Goal: Navigation & Orientation: Find specific page/section

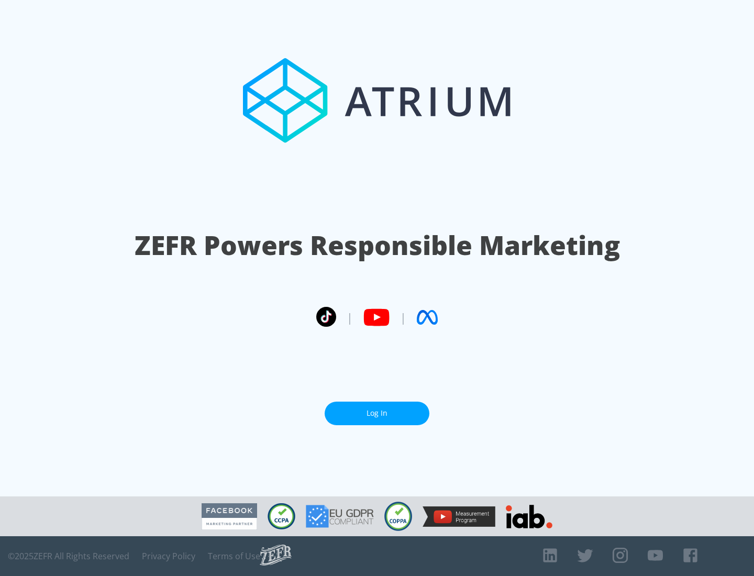
click at [377, 409] on link "Log In" at bounding box center [377, 414] width 105 height 24
